Goal: Information Seeking & Learning: Learn about a topic

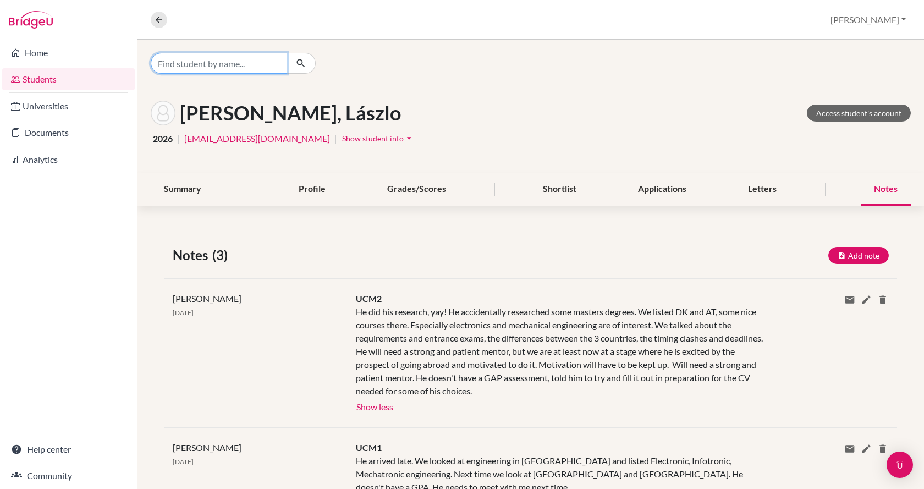
click at [262, 71] on input "Find student by name..." at bounding box center [219, 63] width 136 height 21
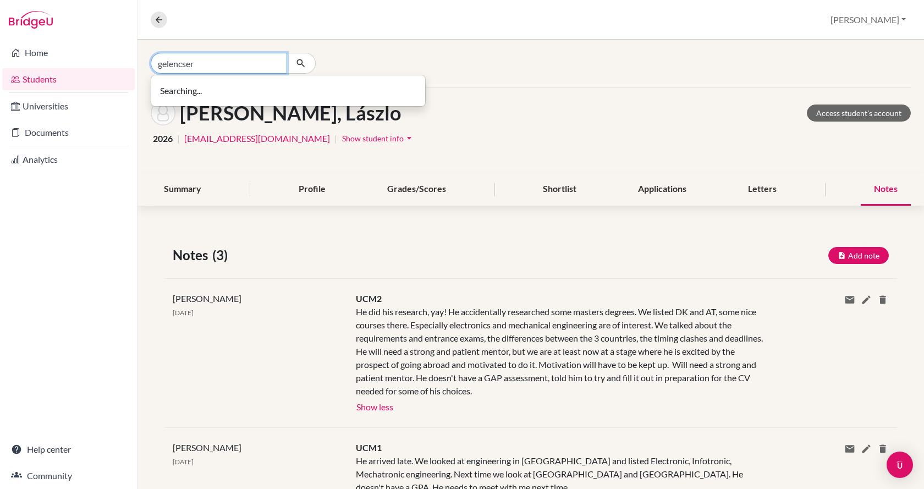
type input "gelencser"
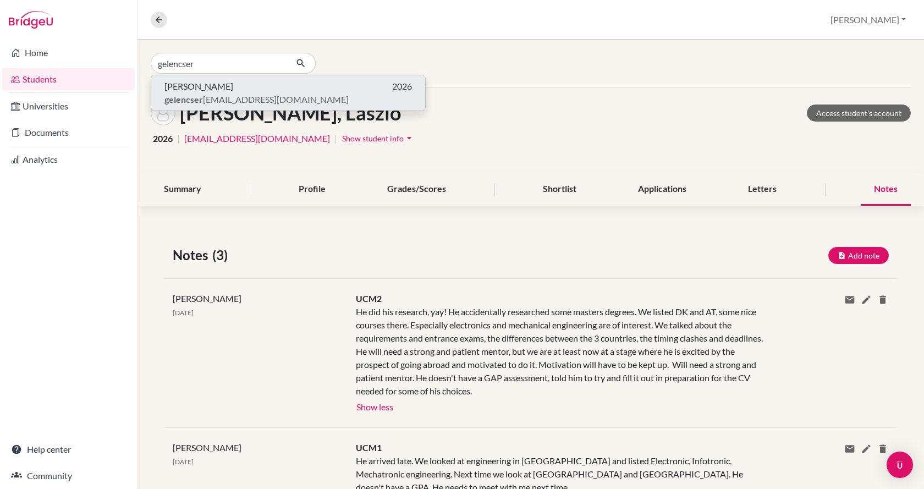
click at [249, 90] on p "[PERSON_NAME] 2026" at bounding box center [287, 86] width 247 height 13
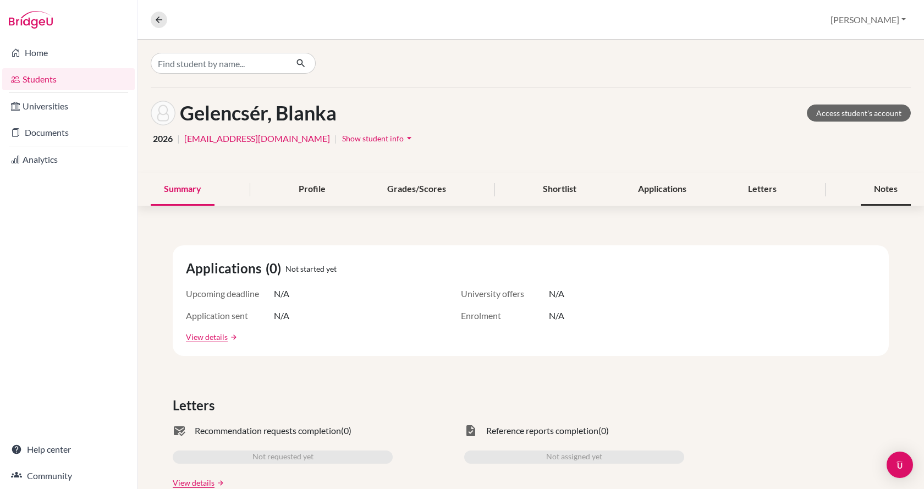
click at [874, 190] on div "Notes" at bounding box center [885, 189] width 50 height 32
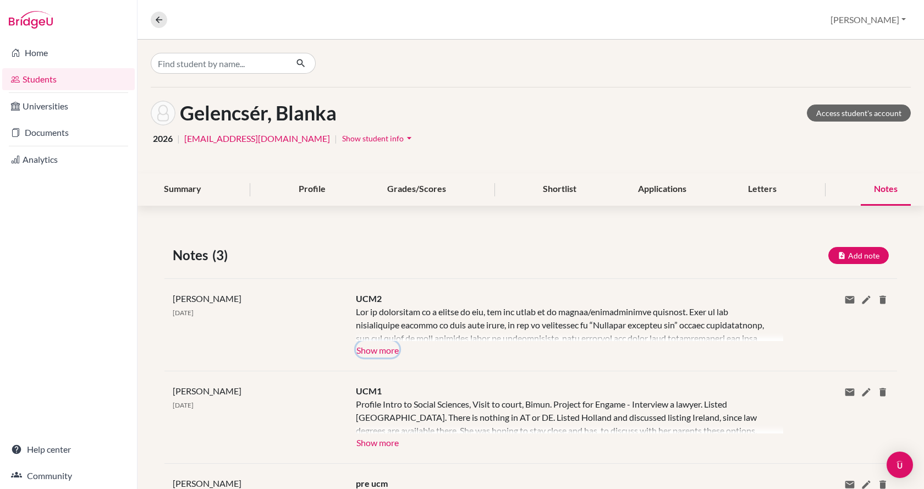
click at [377, 354] on button "Show more" at bounding box center [377, 349] width 43 height 16
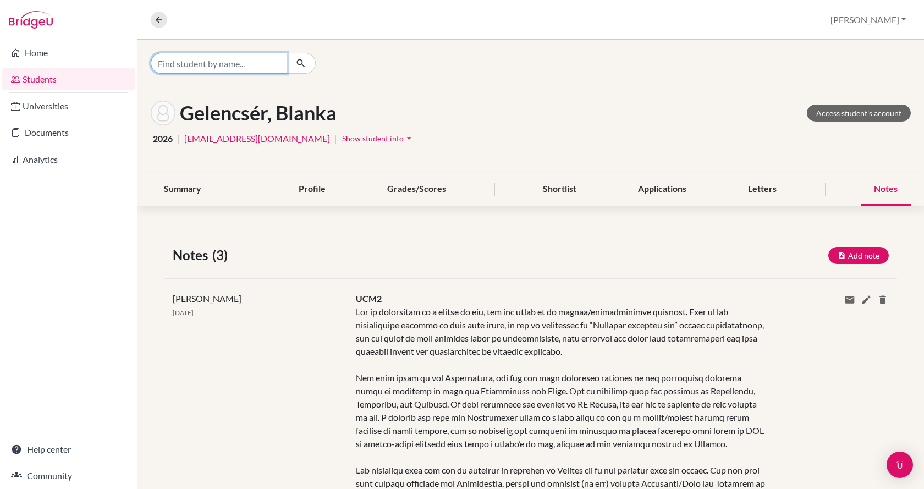
click at [244, 62] on input "Find student by name..." at bounding box center [219, 63] width 136 height 21
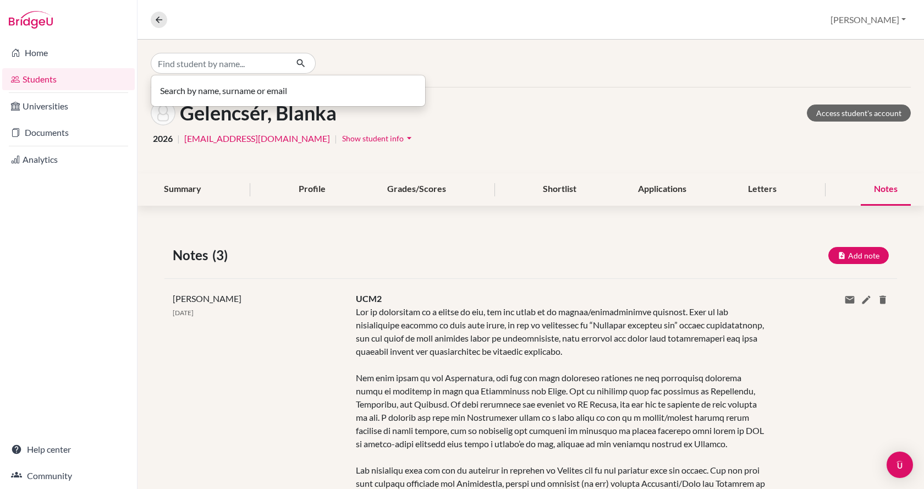
click at [73, 79] on link "Students" at bounding box center [68, 79] width 132 height 22
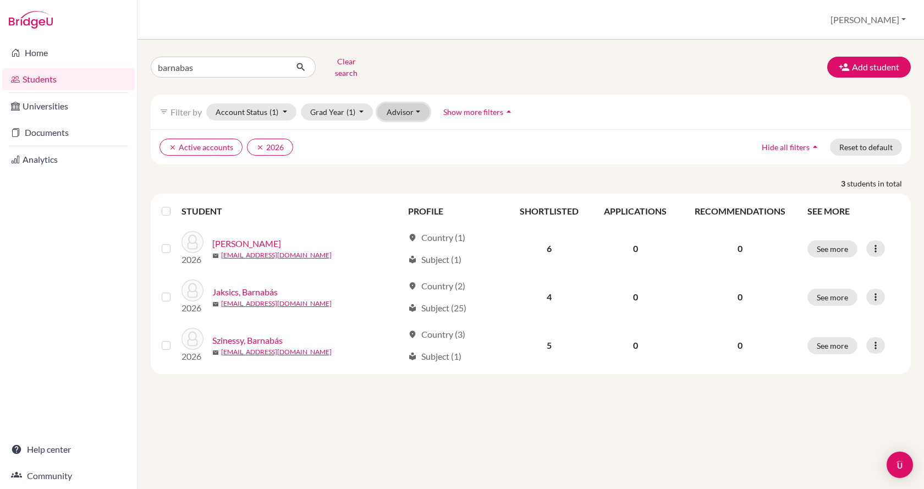
click at [392, 104] on button "Advisor" at bounding box center [403, 111] width 52 height 17
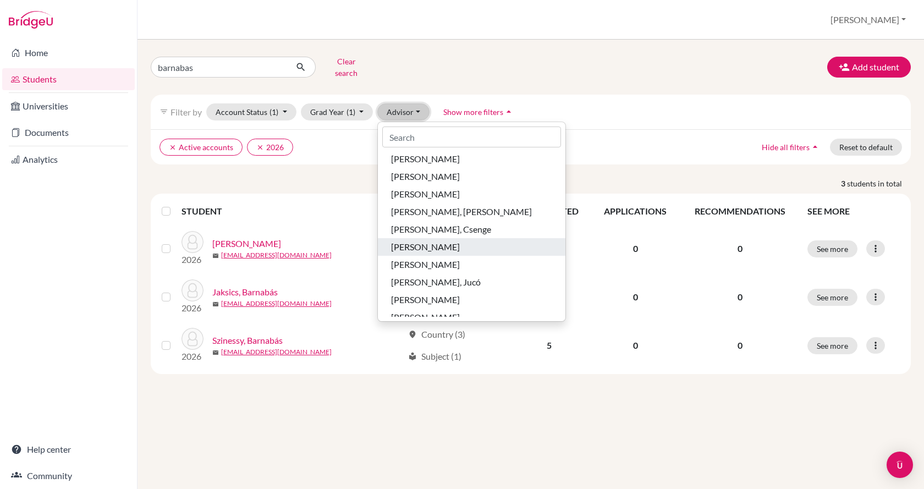
scroll to position [550, 0]
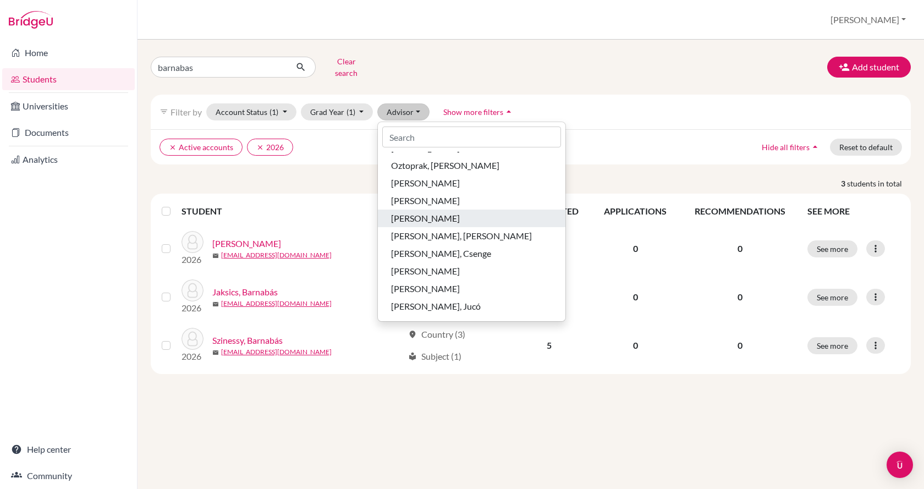
click at [441, 214] on div "Reke, Janka" at bounding box center [471, 218] width 161 height 13
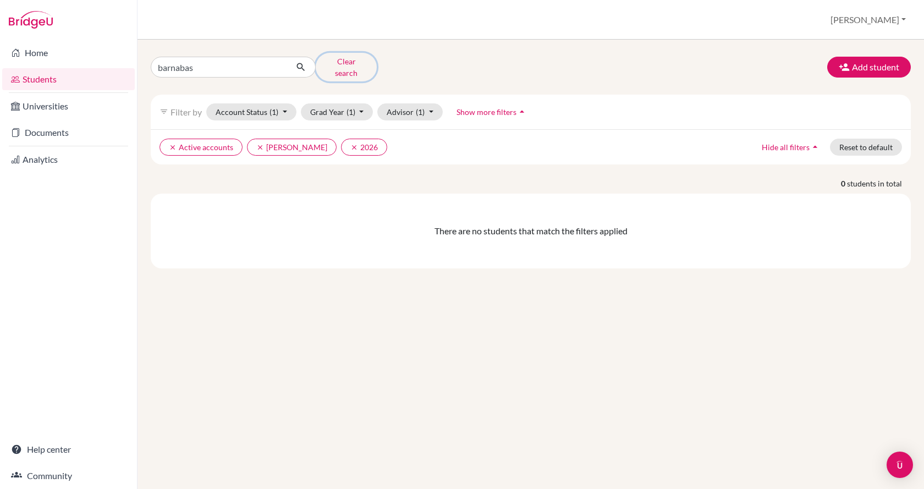
click at [334, 59] on button "Clear search" at bounding box center [346, 67] width 61 height 29
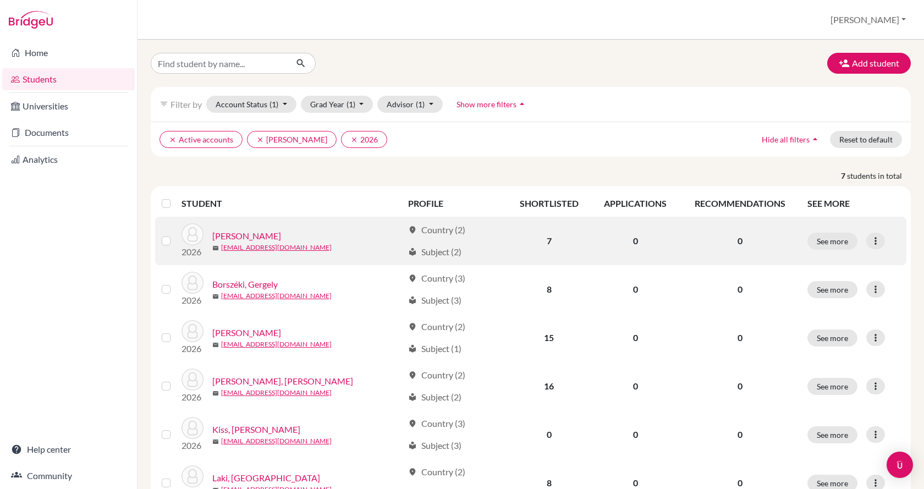
click at [233, 234] on link "Bartók, Márton" at bounding box center [246, 235] width 69 height 13
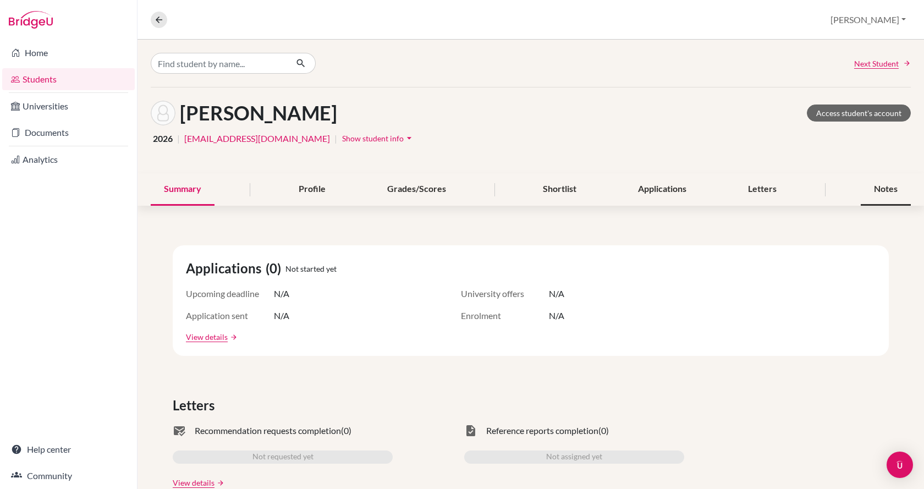
click at [880, 187] on div "Notes" at bounding box center [885, 189] width 50 height 32
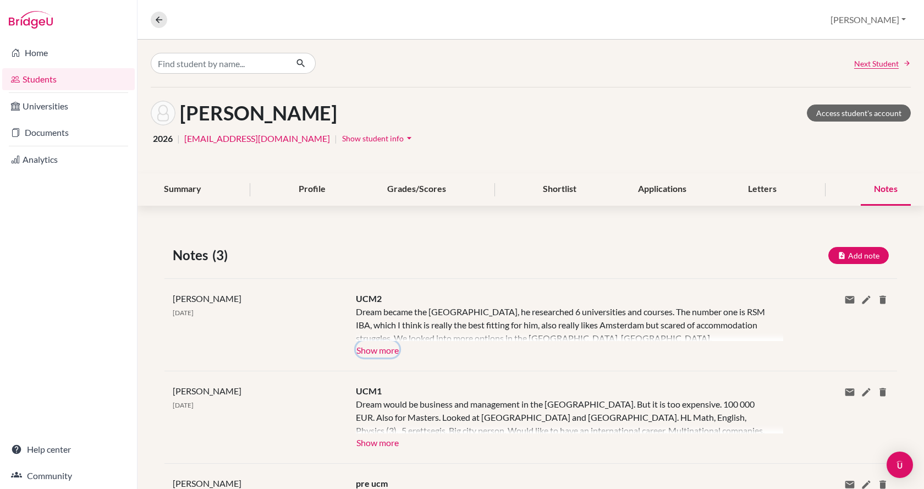
click at [395, 351] on button "Show more" at bounding box center [377, 349] width 43 height 16
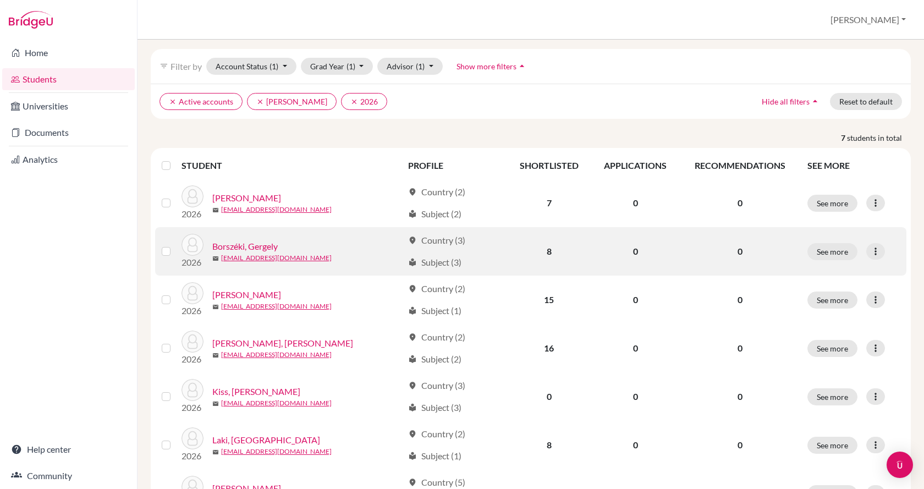
scroll to position [97, 0]
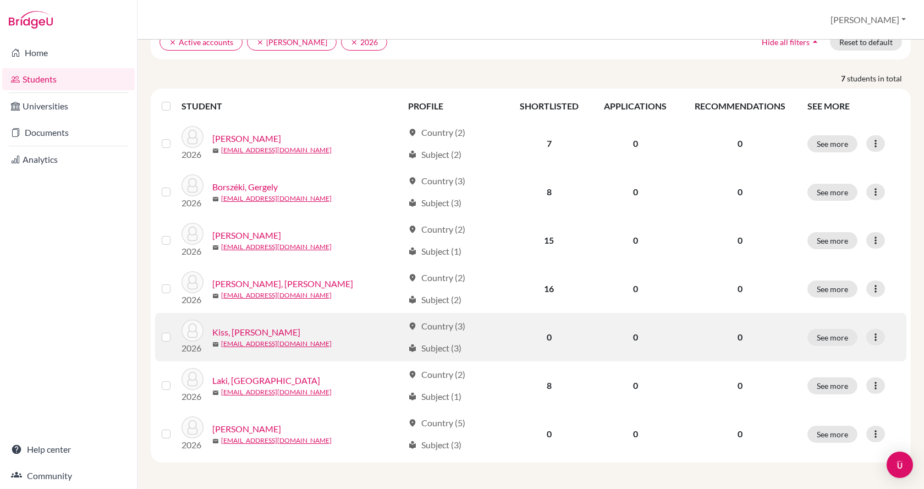
click at [248, 331] on link "Kiss, Abel" at bounding box center [256, 331] width 88 height 13
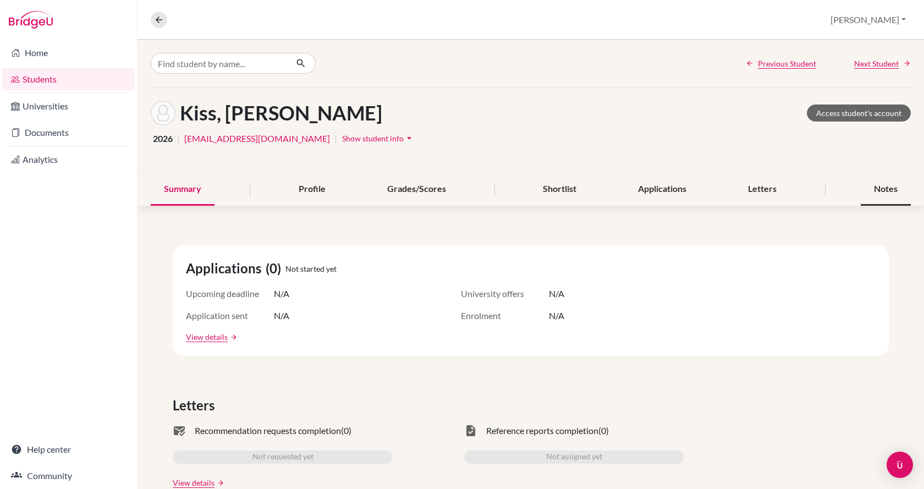
click at [870, 184] on div "Notes" at bounding box center [885, 189] width 50 height 32
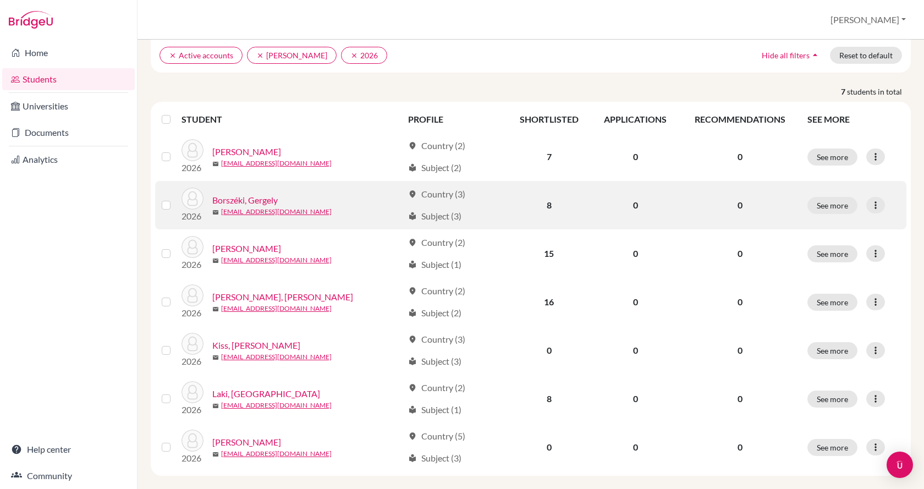
scroll to position [97, 0]
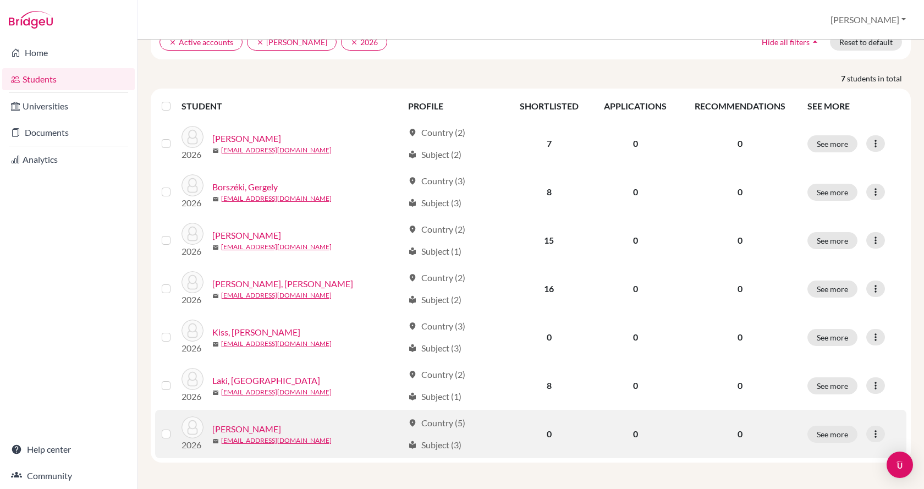
click at [238, 431] on link "Szőke, Domokos" at bounding box center [246, 428] width 69 height 13
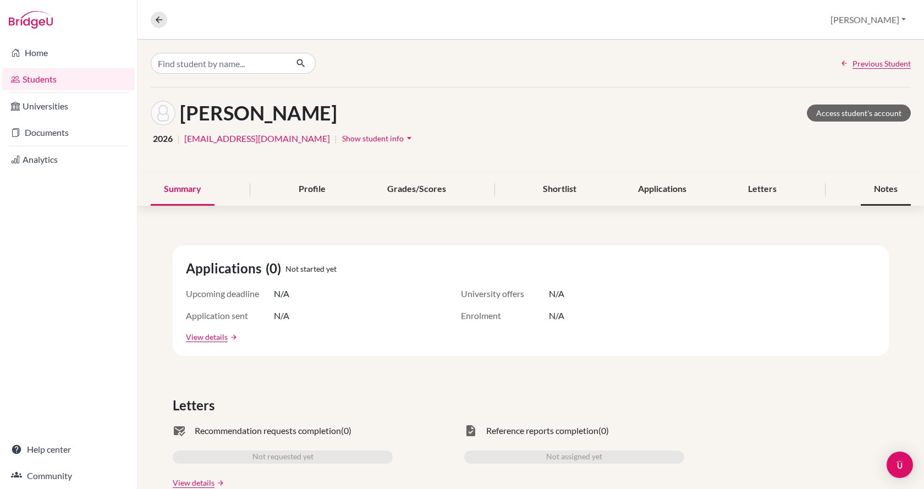
click at [883, 188] on div "Notes" at bounding box center [885, 189] width 50 height 32
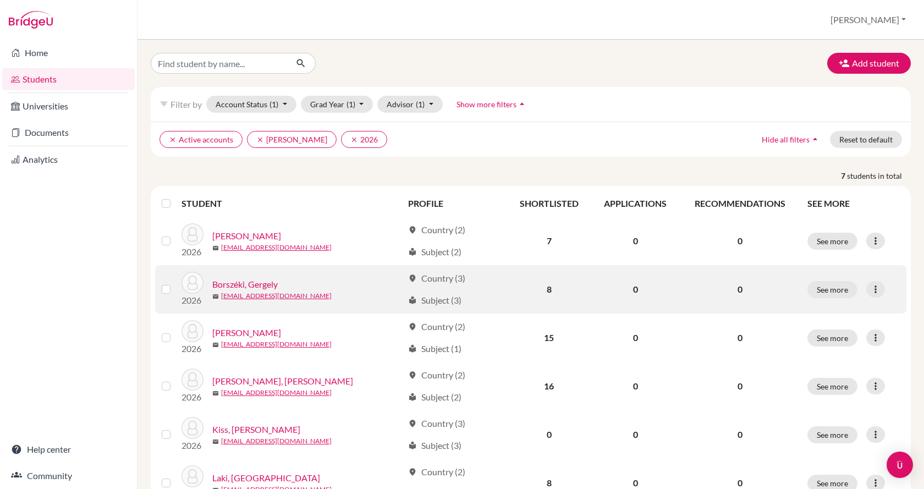
click at [267, 285] on link "Borszéki, Gergely" at bounding box center [244, 284] width 65 height 13
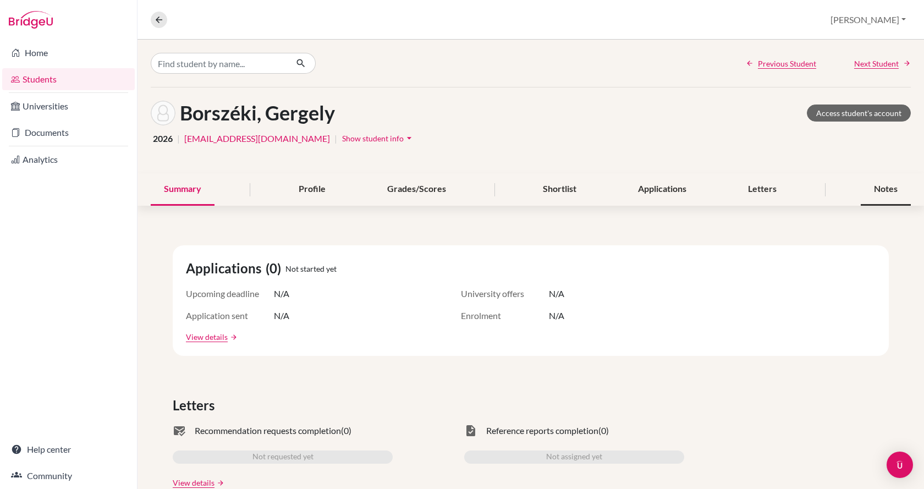
click at [874, 192] on div "Notes" at bounding box center [885, 189] width 50 height 32
